Goal: Task Accomplishment & Management: Manage account settings

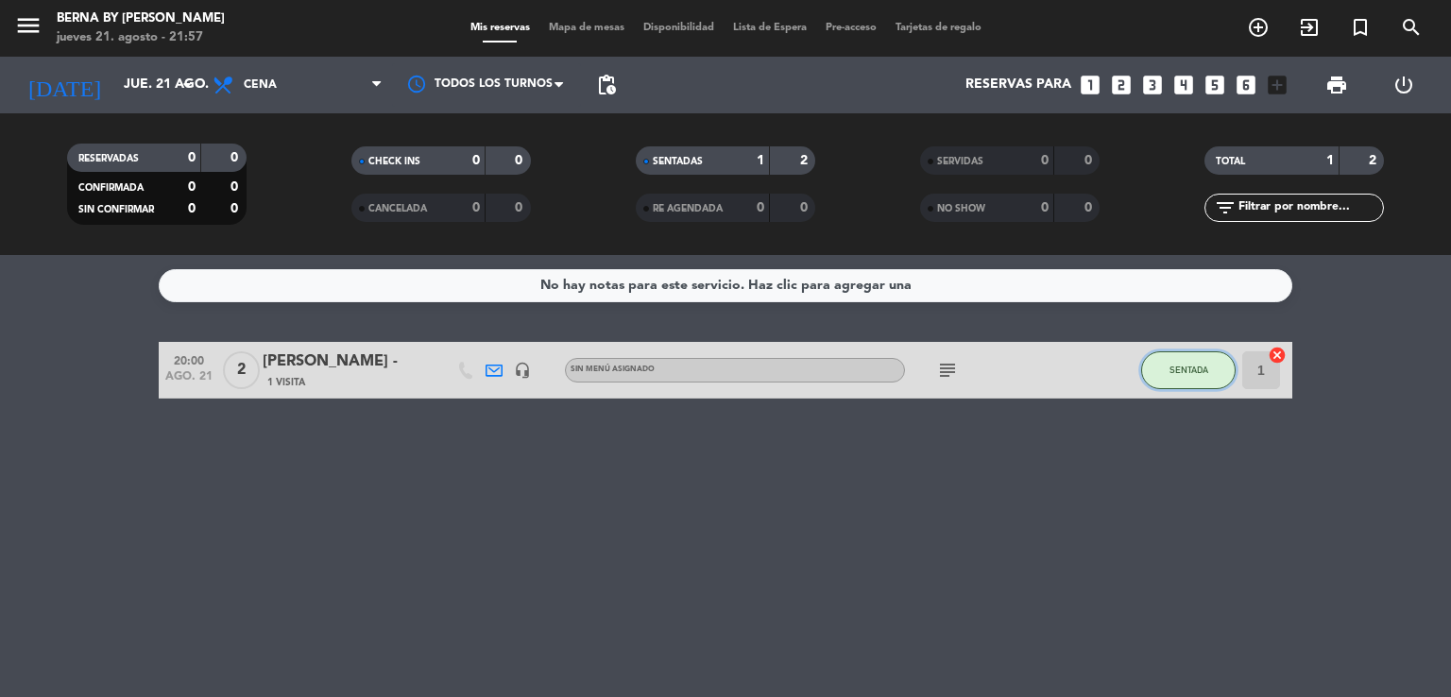
click at [1190, 365] on span "SENTADA" at bounding box center [1189, 370] width 39 height 10
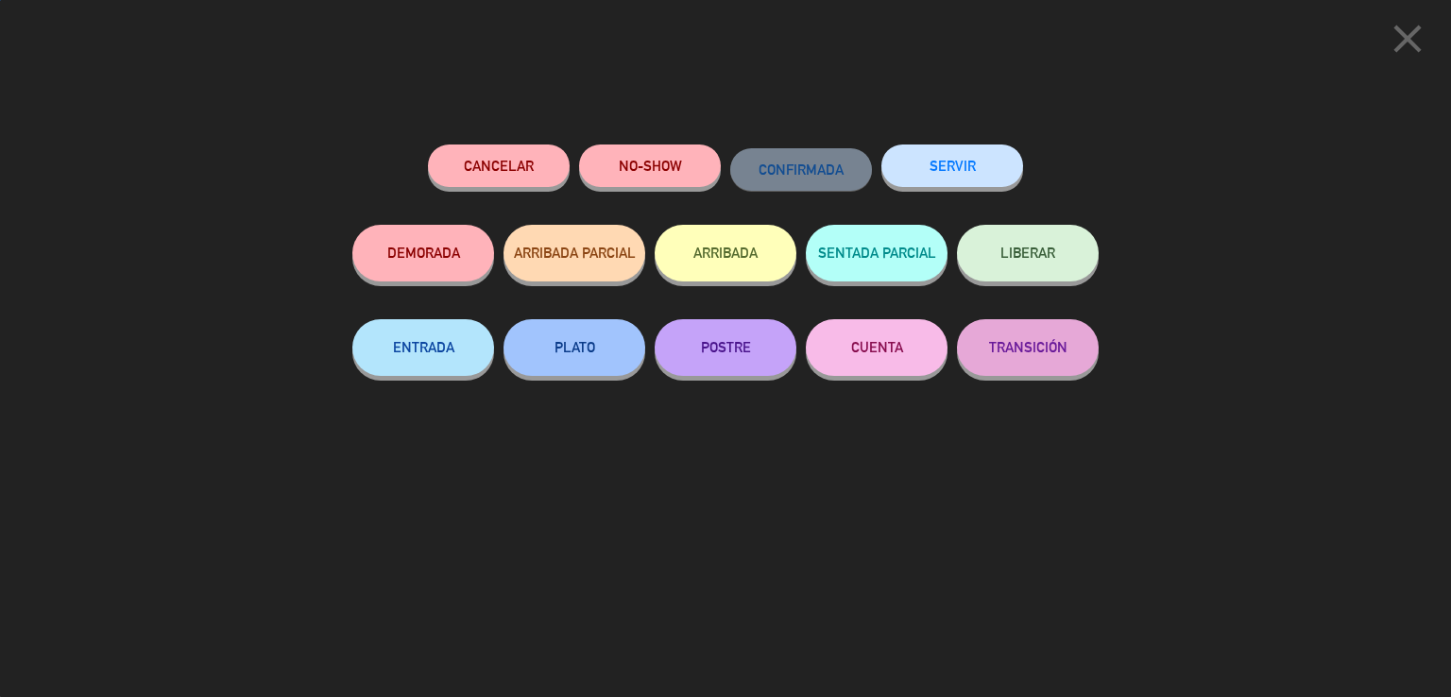
click at [1047, 260] on span "LIBERAR" at bounding box center [1028, 253] width 55 height 16
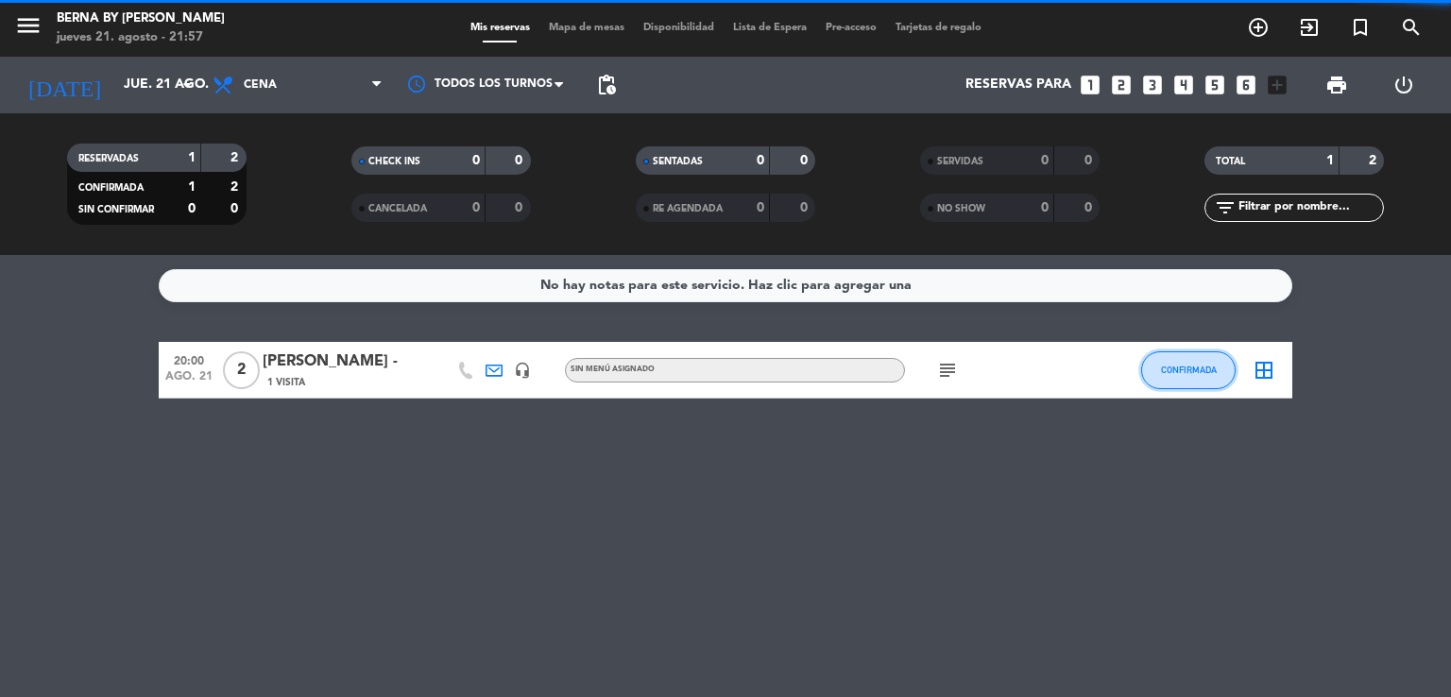
click at [1196, 368] on span "CONFIRMADA" at bounding box center [1189, 370] width 56 height 10
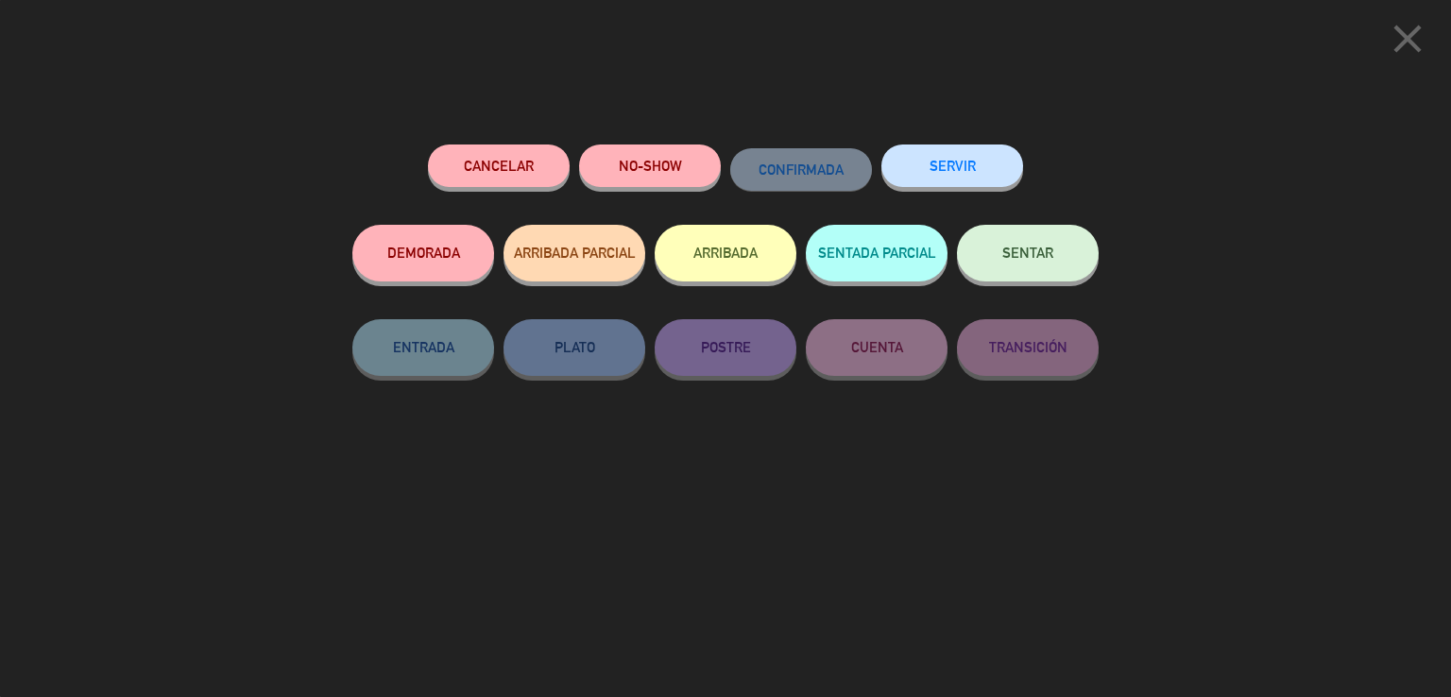
click at [912, 169] on button "SERVIR" at bounding box center [953, 166] width 142 height 43
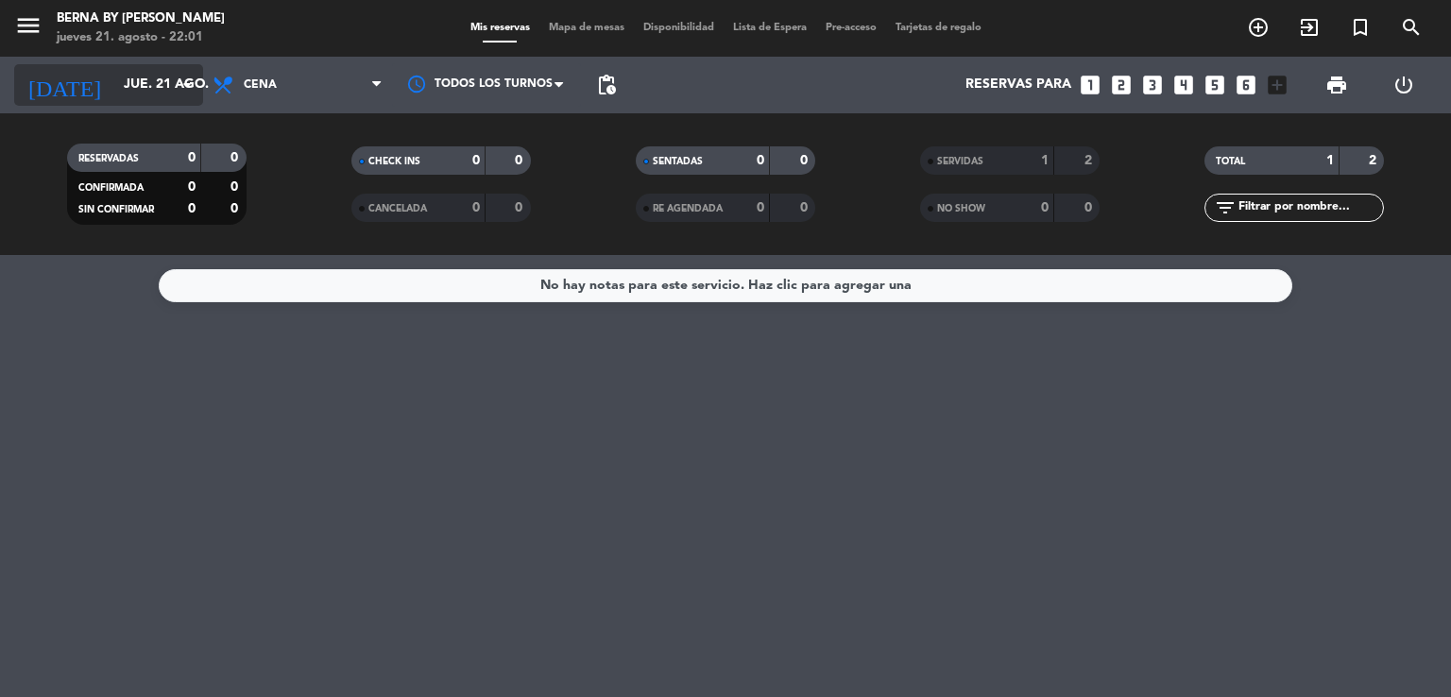
drag, startPoint x: 149, startPoint y: 110, endPoint x: 130, endPoint y: 92, distance: 26.1
click at [139, 100] on div "[DATE] [DATE] arrow_drop_down" at bounding box center [108, 85] width 189 height 57
click at [130, 92] on input "jue. 21 ago." at bounding box center [204, 85] width 180 height 34
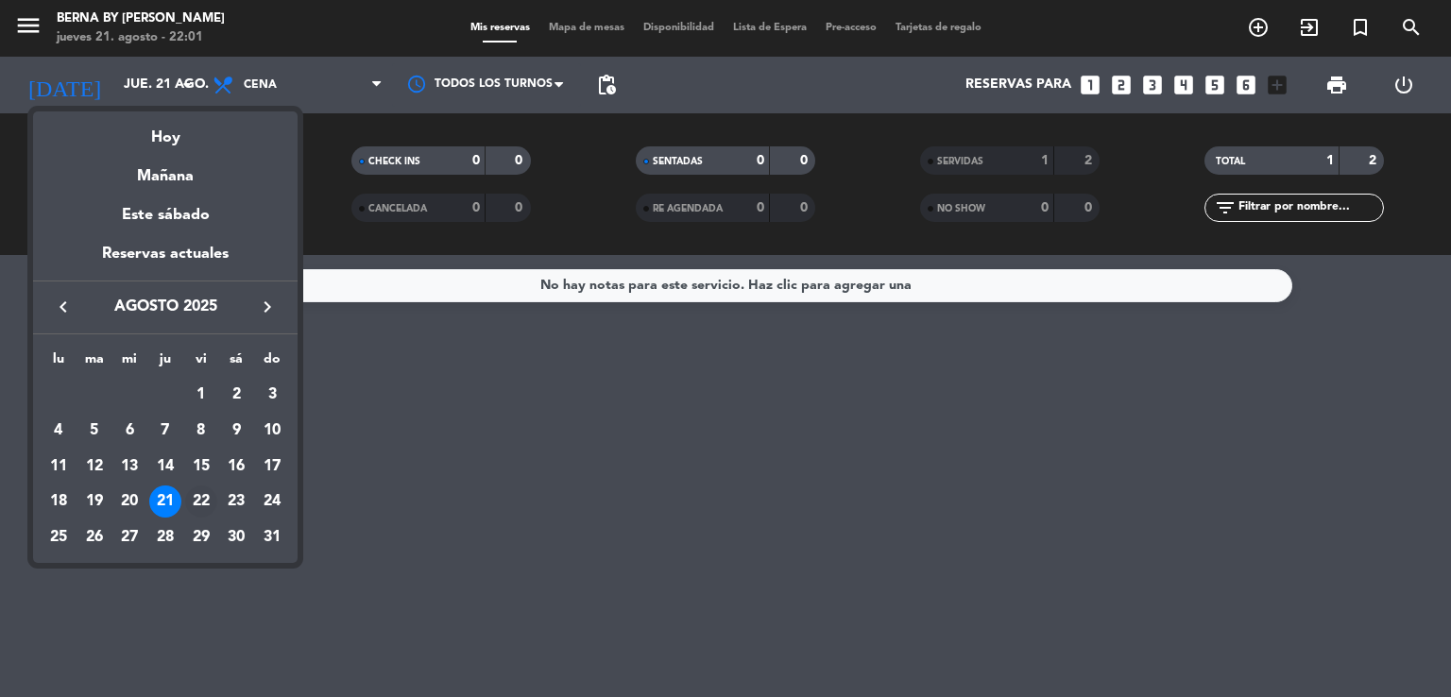
click at [204, 499] on div "22" at bounding box center [201, 502] width 32 height 32
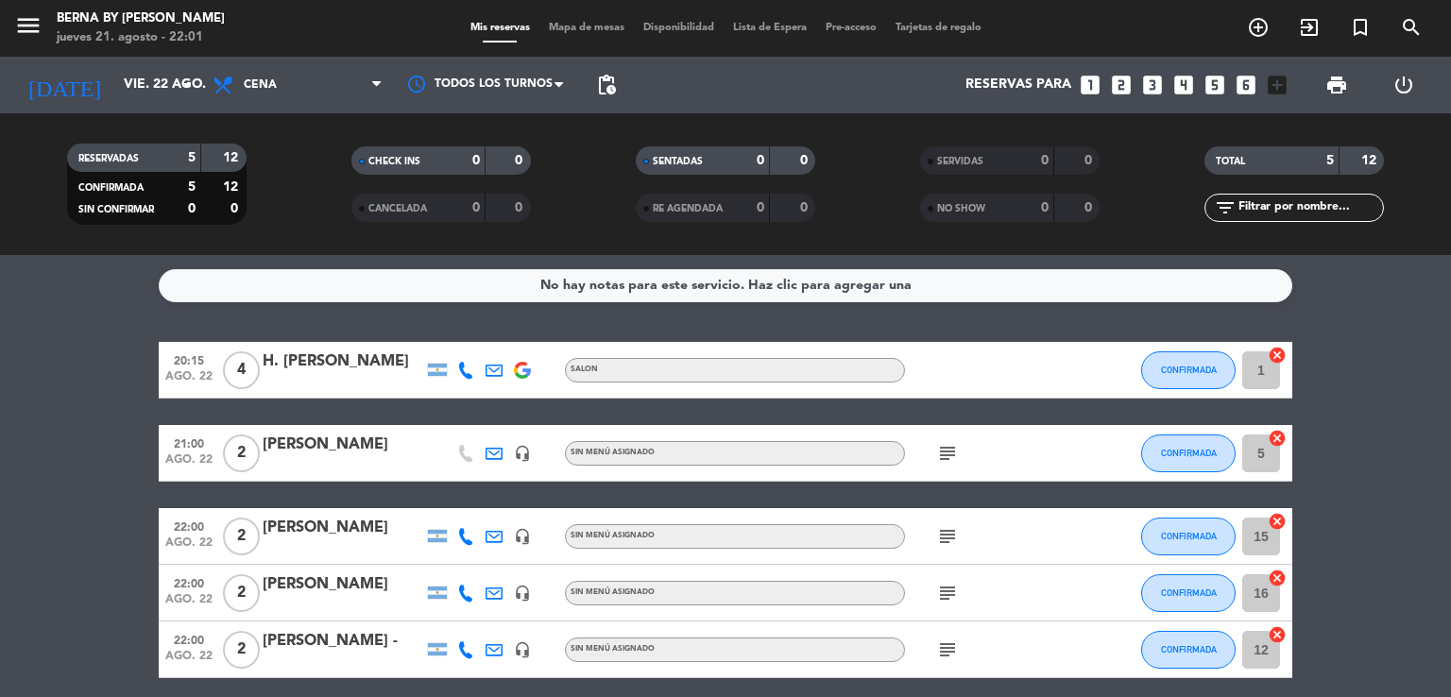
click at [947, 455] on icon "subject" at bounding box center [947, 453] width 23 height 23
click at [951, 452] on icon "subject" at bounding box center [947, 453] width 23 height 23
click at [944, 531] on icon "subject" at bounding box center [947, 536] width 23 height 23
click at [946, 530] on icon "subject" at bounding box center [947, 536] width 23 height 23
click at [957, 454] on icon "subject" at bounding box center [947, 453] width 23 height 23
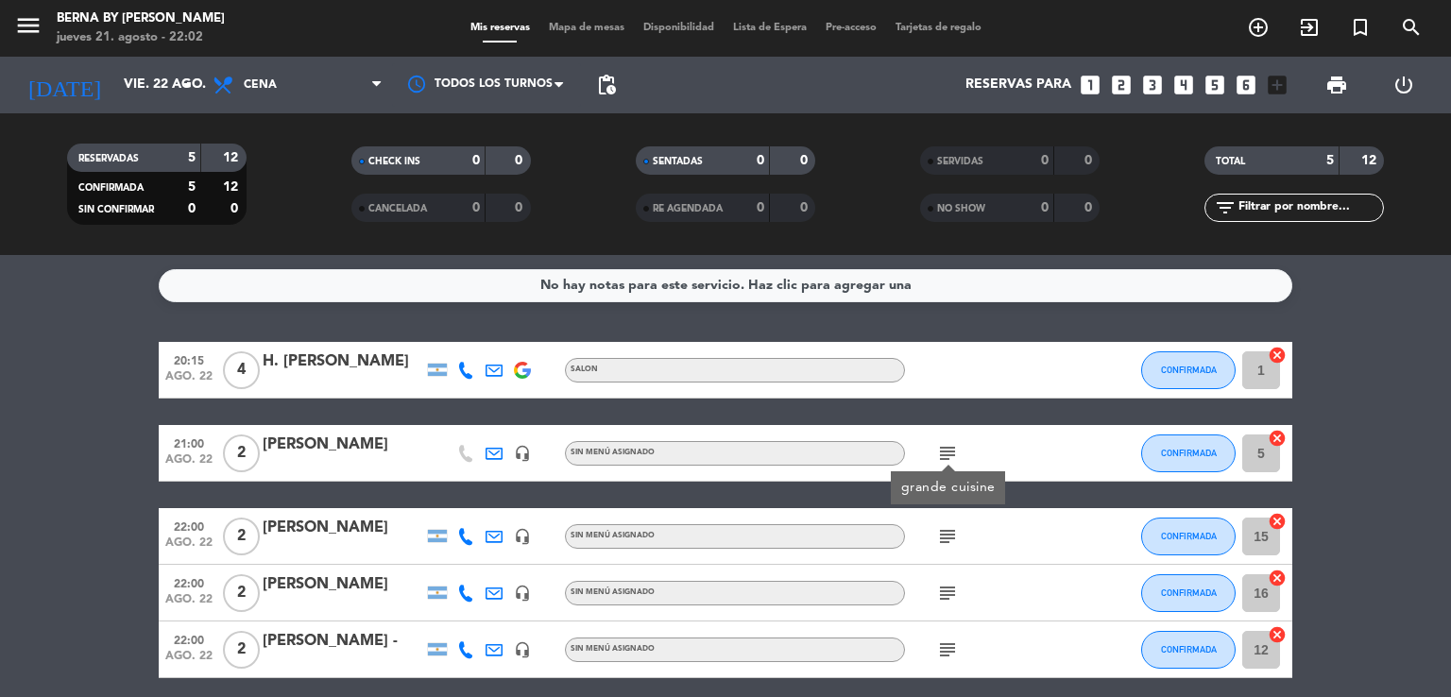
click at [86, 458] on bookings-row "20:15 [DATE] 4 H. [PERSON_NAME] SALON CONFIRMADA 1 cancel 21:00 [DATE] 2 [PERSO…" at bounding box center [725, 510] width 1451 height 336
click at [87, 457] on bookings-row "20:15 [DATE] 4 H. [PERSON_NAME] SALON CONFIRMADA 1 cancel 21:00 [DATE] 2 [PERSO…" at bounding box center [725, 510] width 1451 height 336
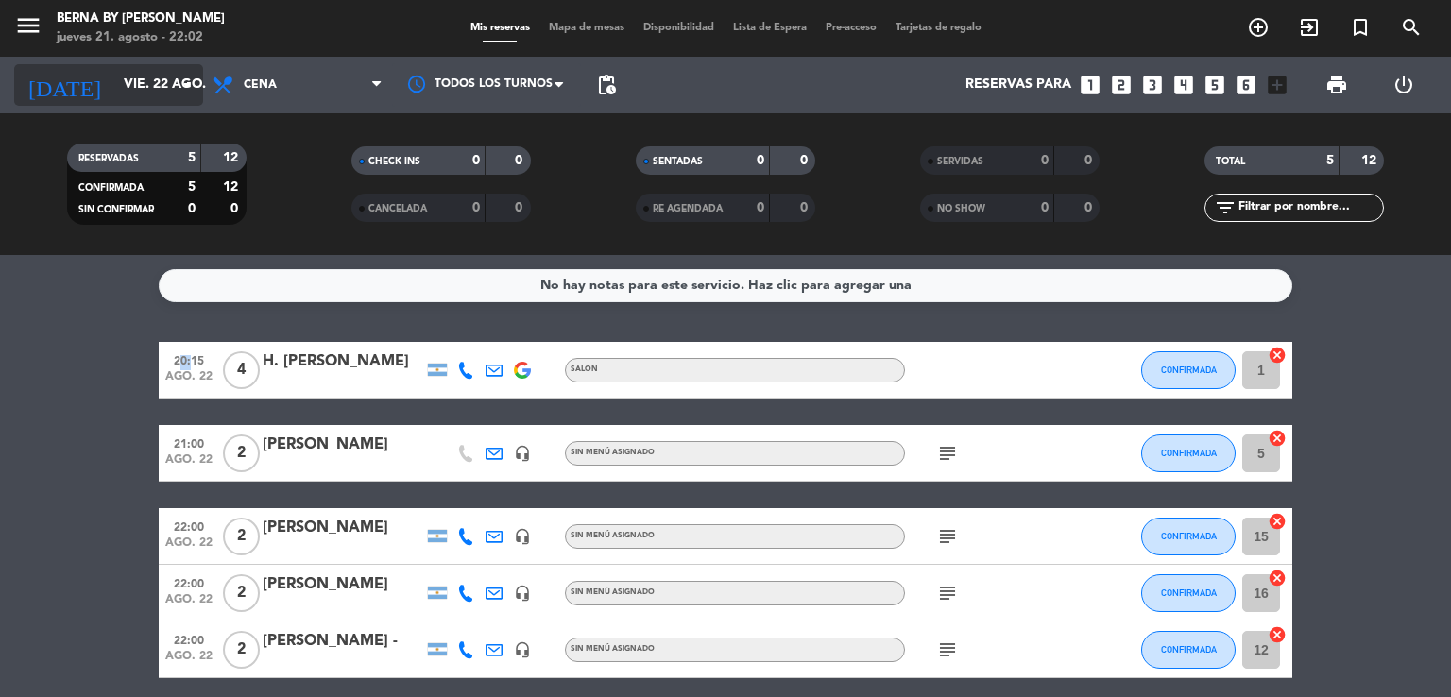
click at [151, 84] on input "vie. 22 ago." at bounding box center [204, 85] width 180 height 34
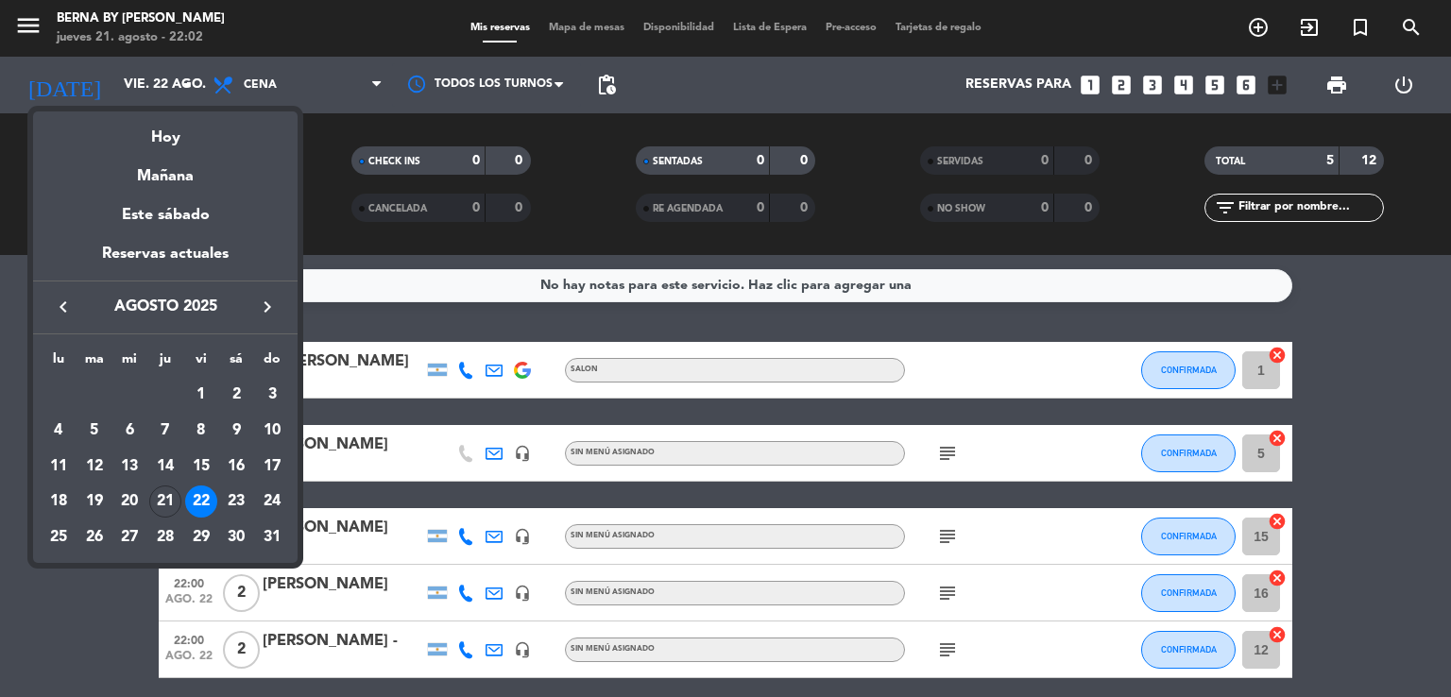
click at [176, 496] on div "21" at bounding box center [165, 502] width 32 height 32
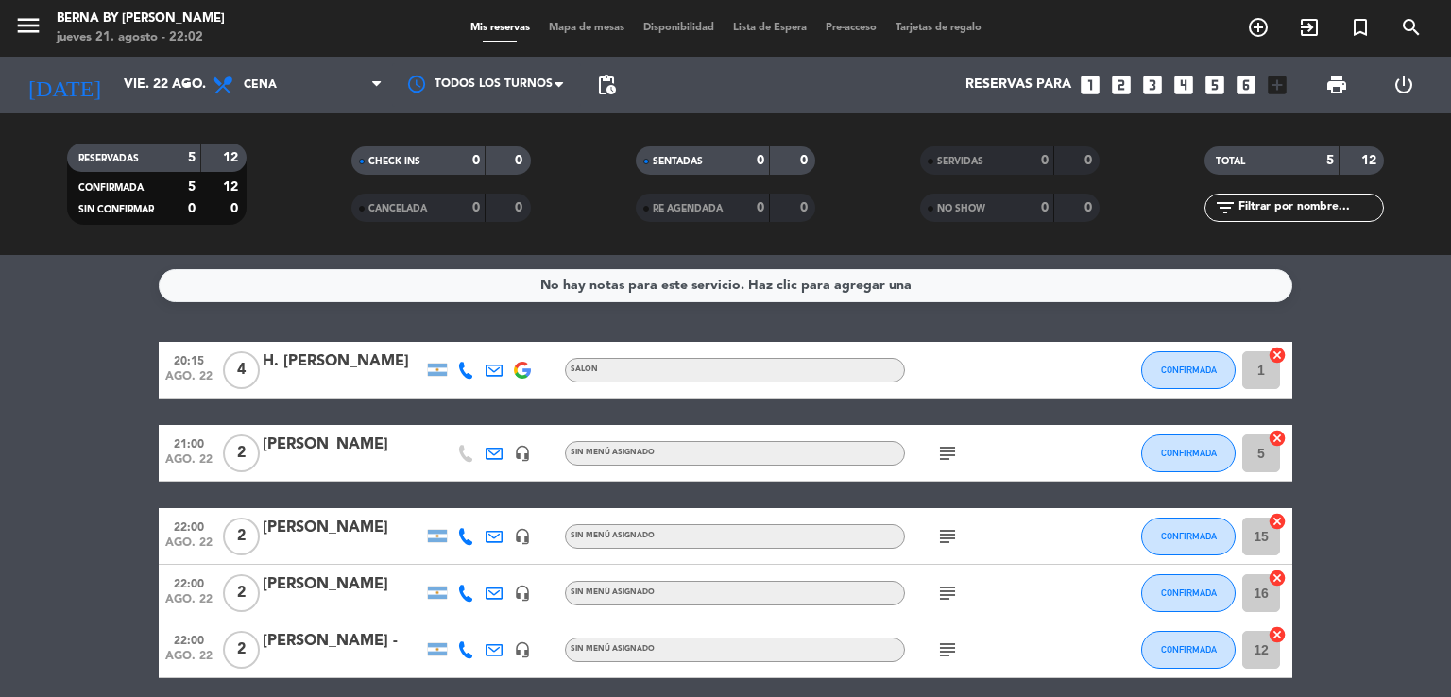
type input "jue. 21 ago."
